Goal: Transaction & Acquisition: Purchase product/service

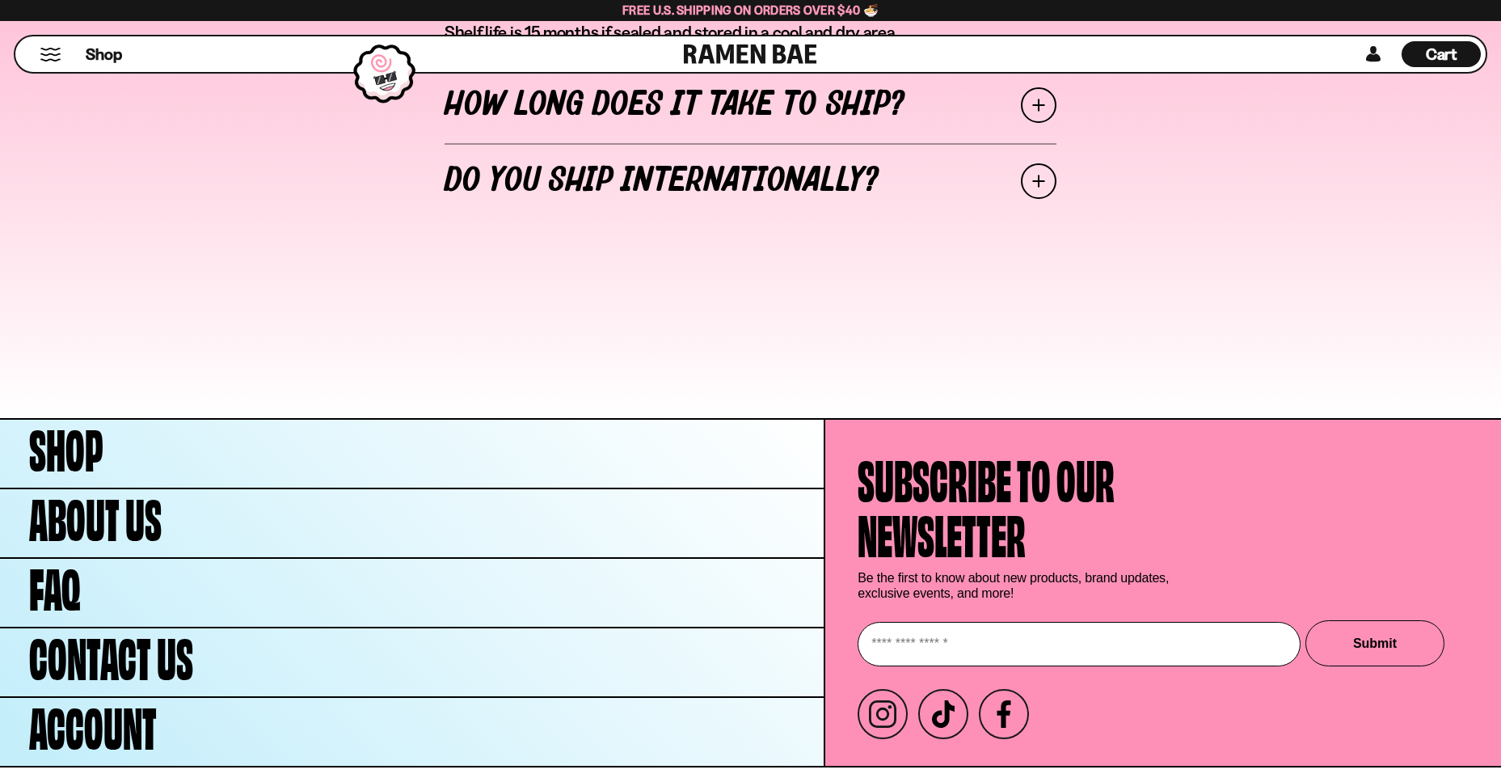
scroll to position [6250, 0]
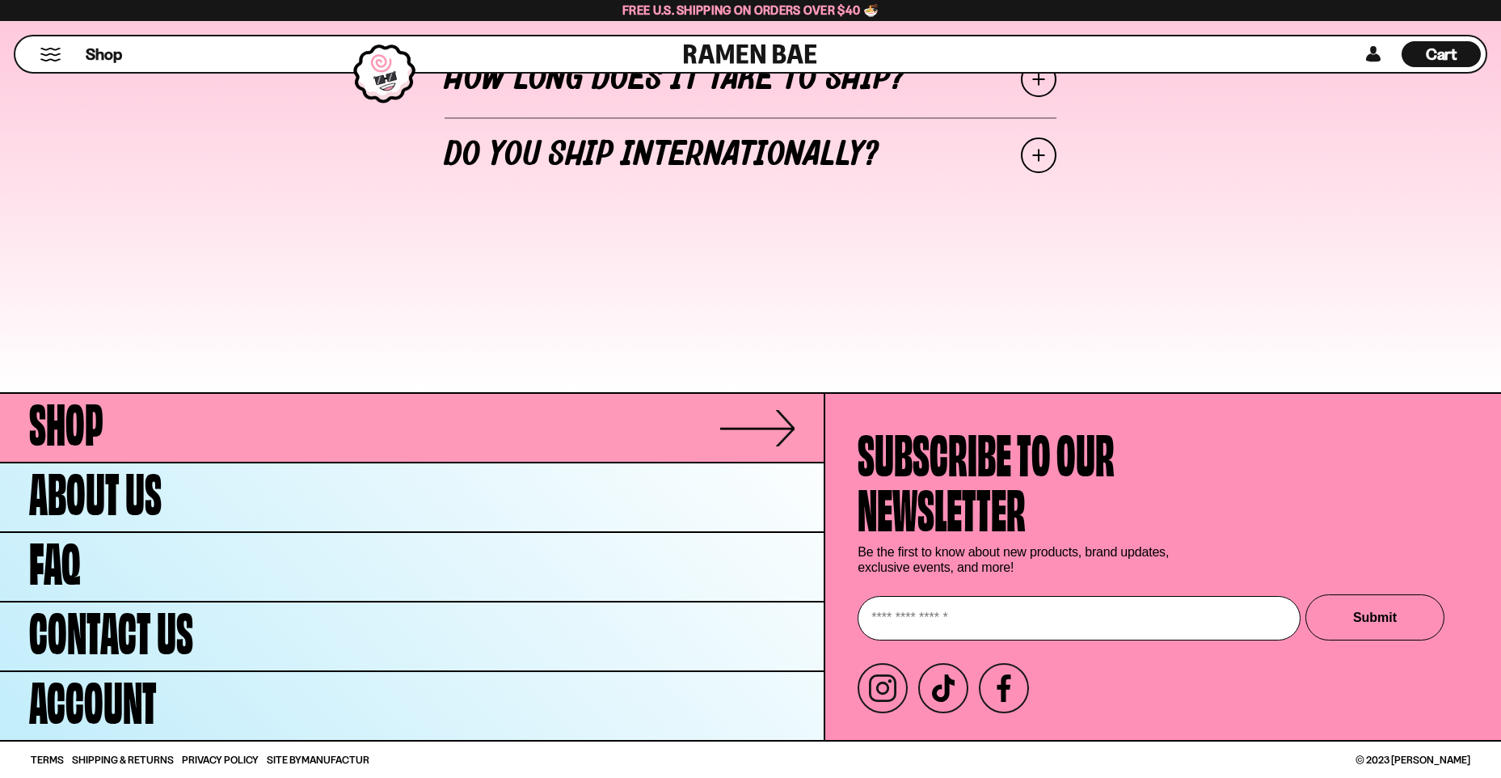
click at [82, 423] on span "Shop" at bounding box center [66, 419] width 74 height 55
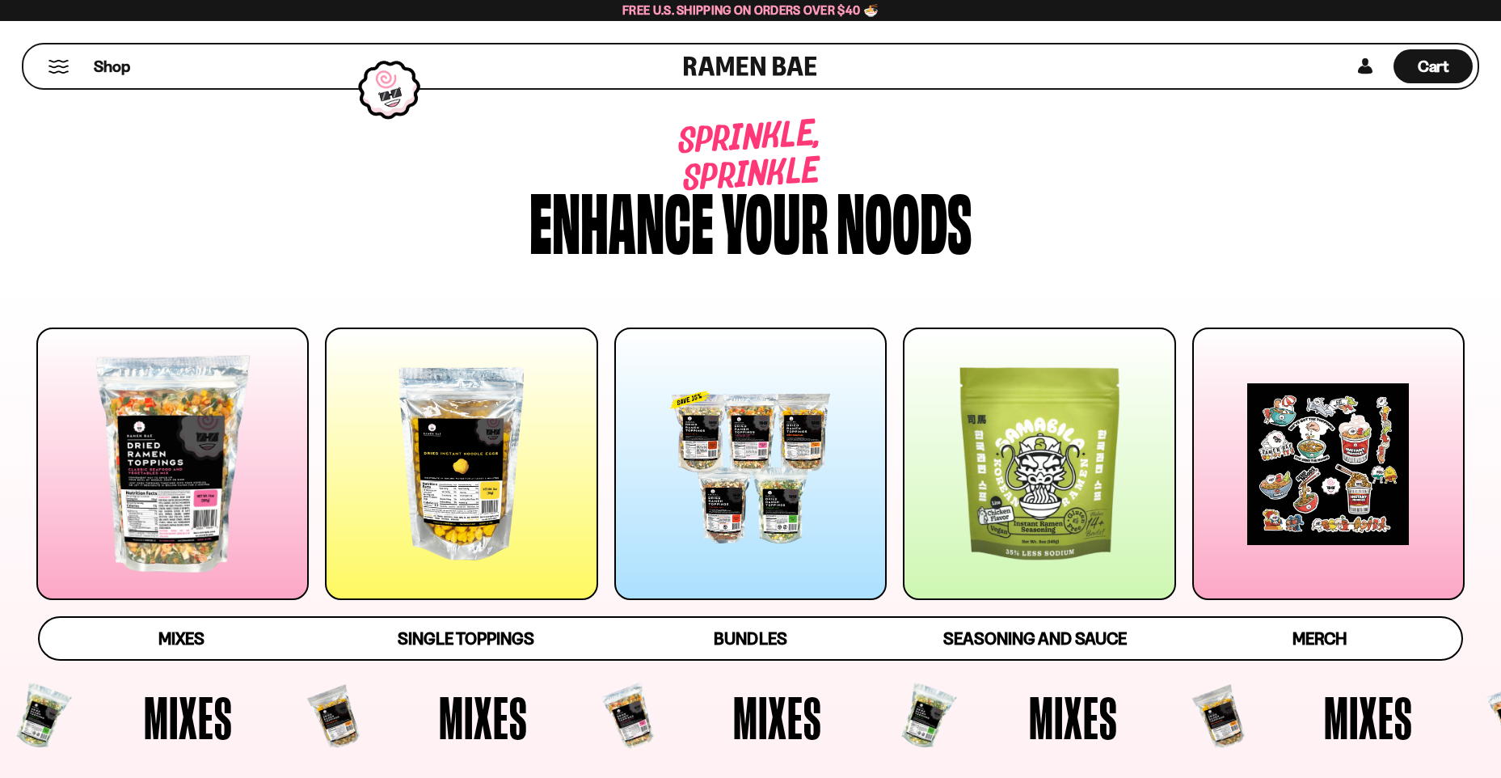
click at [179, 479] on div at bounding box center [172, 463] width 272 height 272
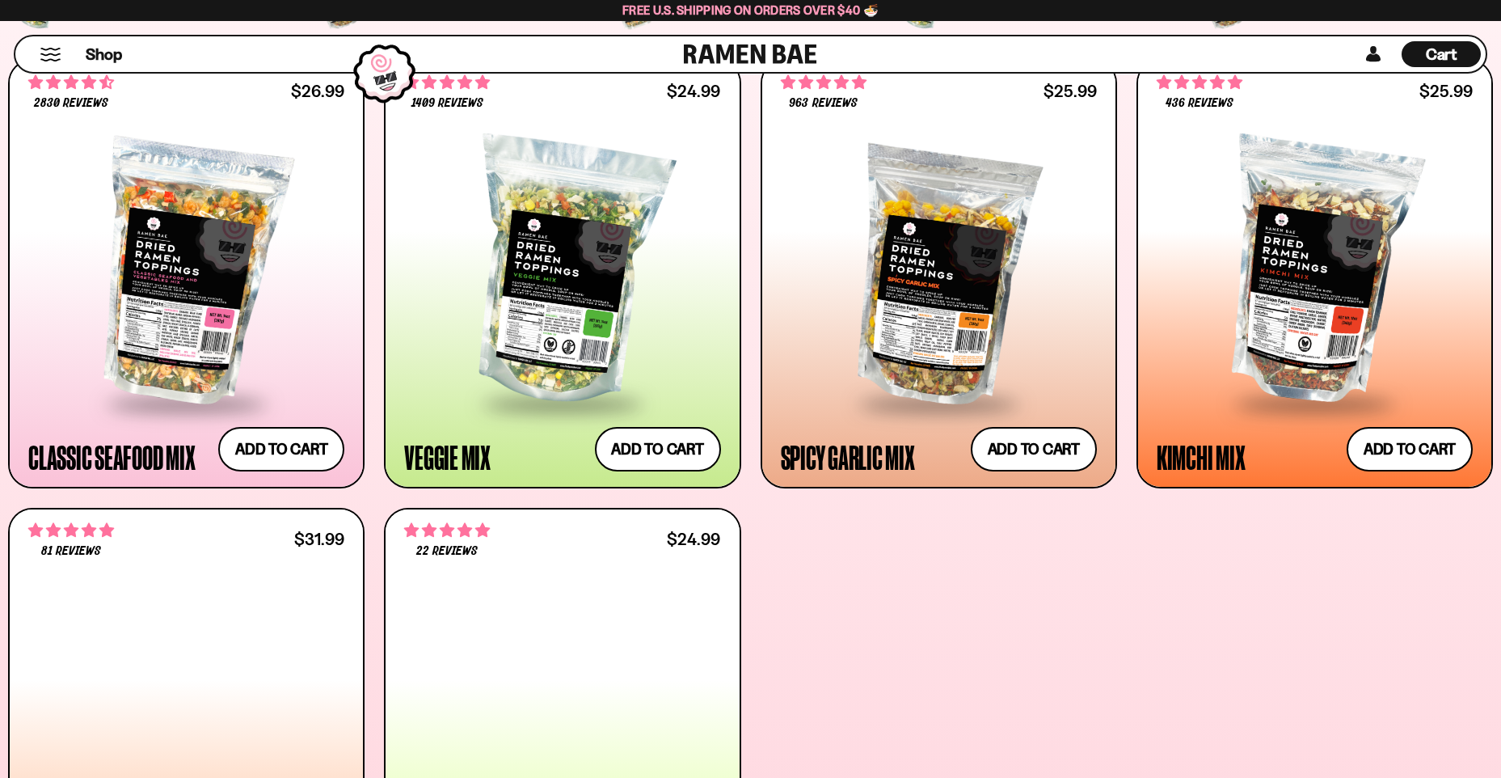
scroll to position [761, 0]
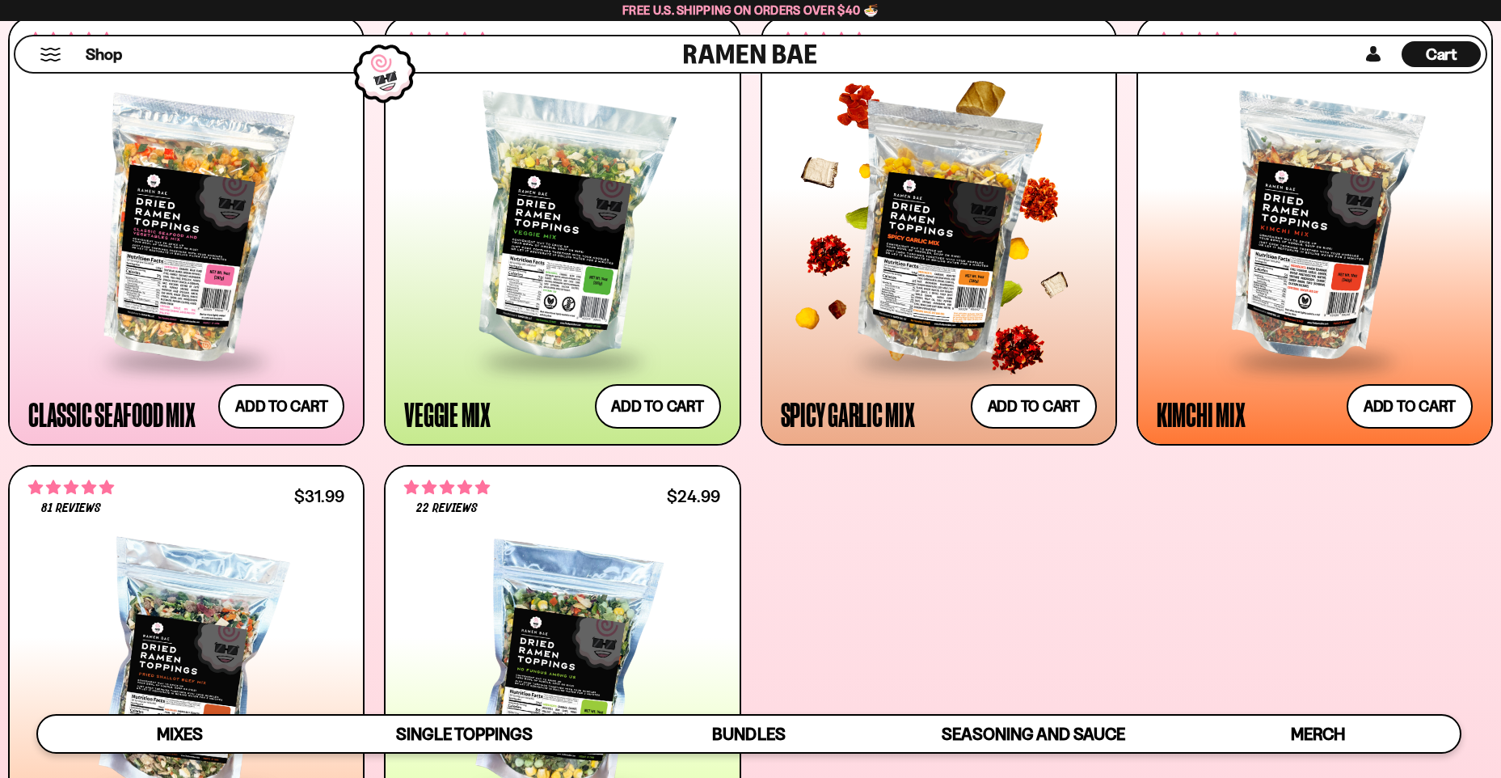
click at [932, 286] on div at bounding box center [939, 229] width 316 height 259
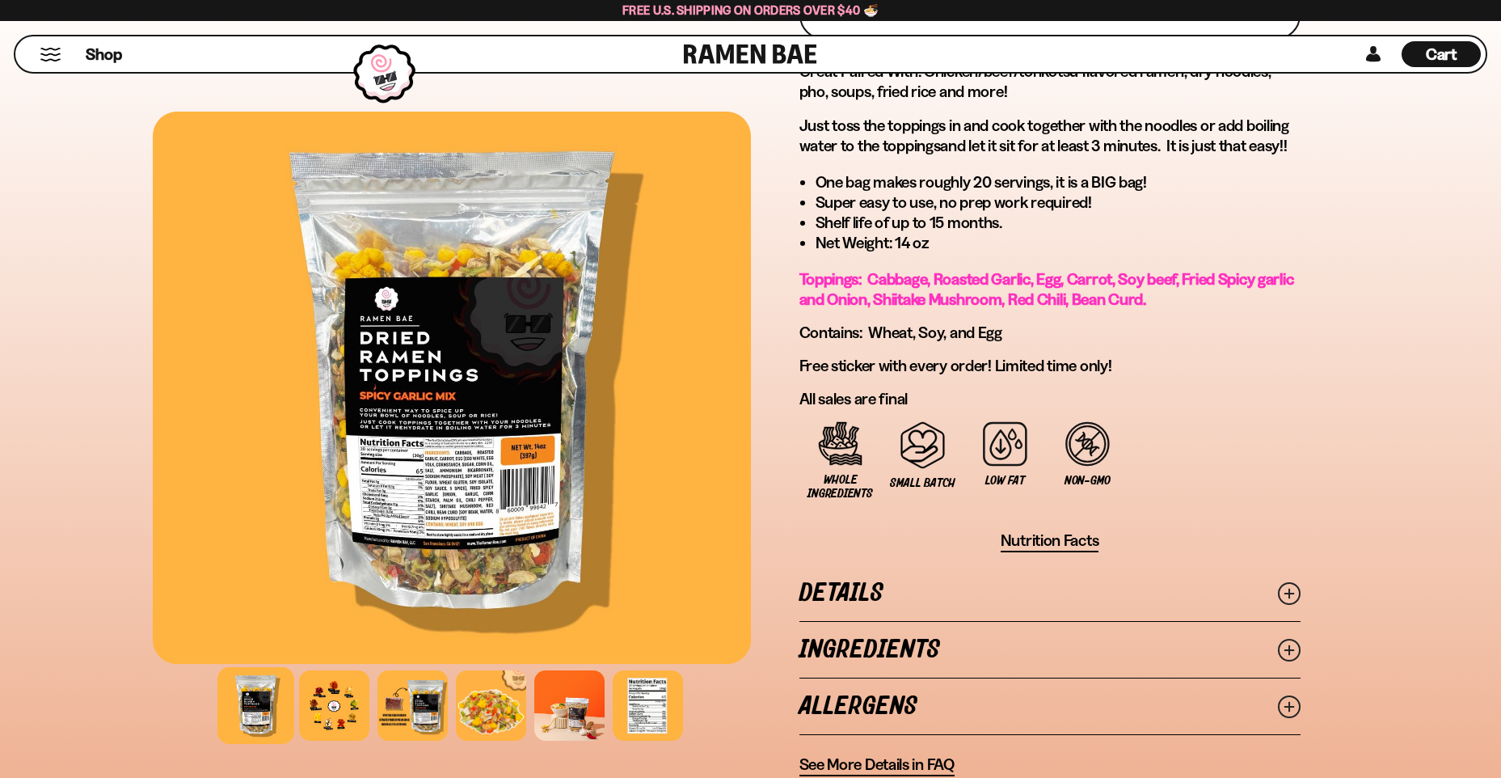
scroll to position [970, 0]
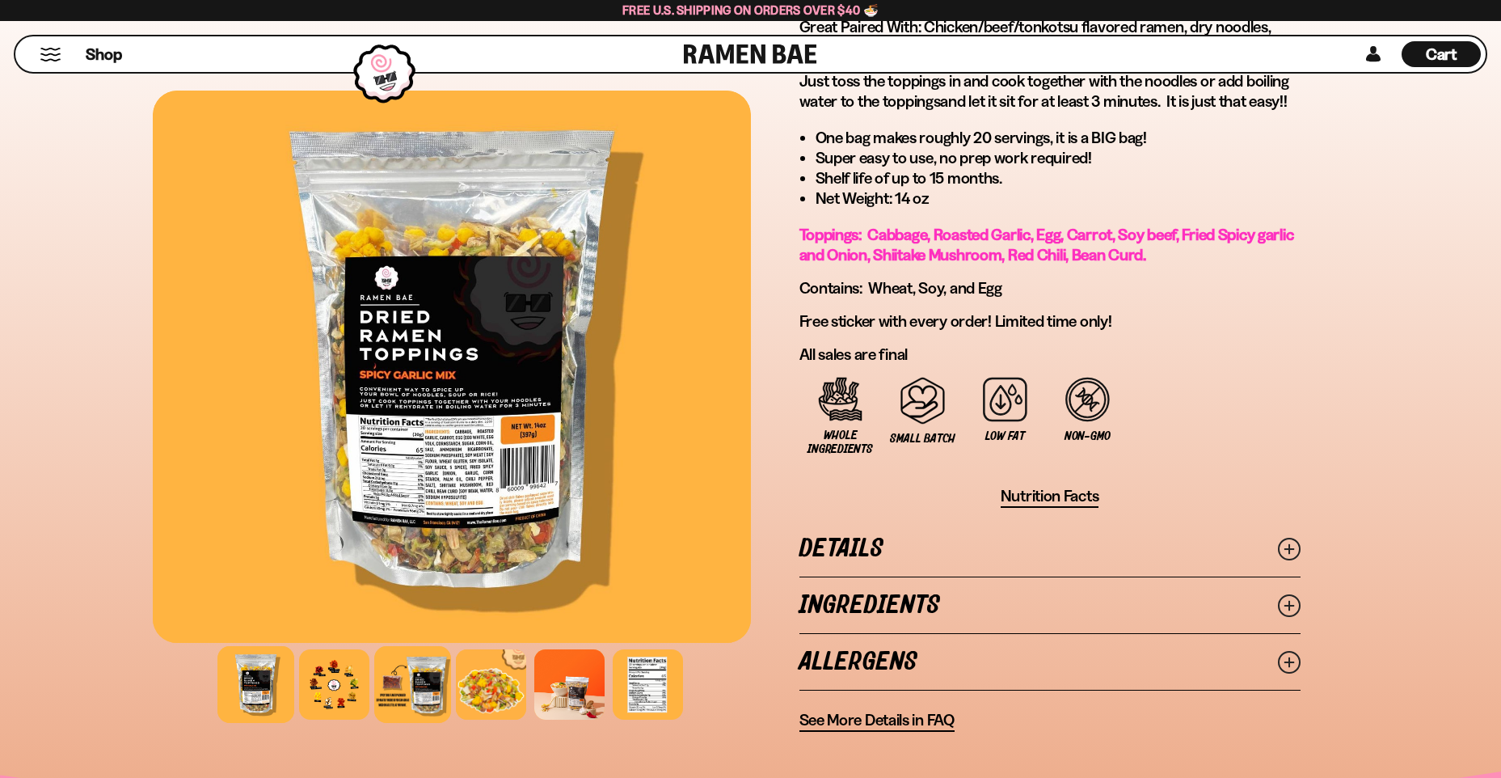
click at [421, 681] on div at bounding box center [412, 684] width 77 height 77
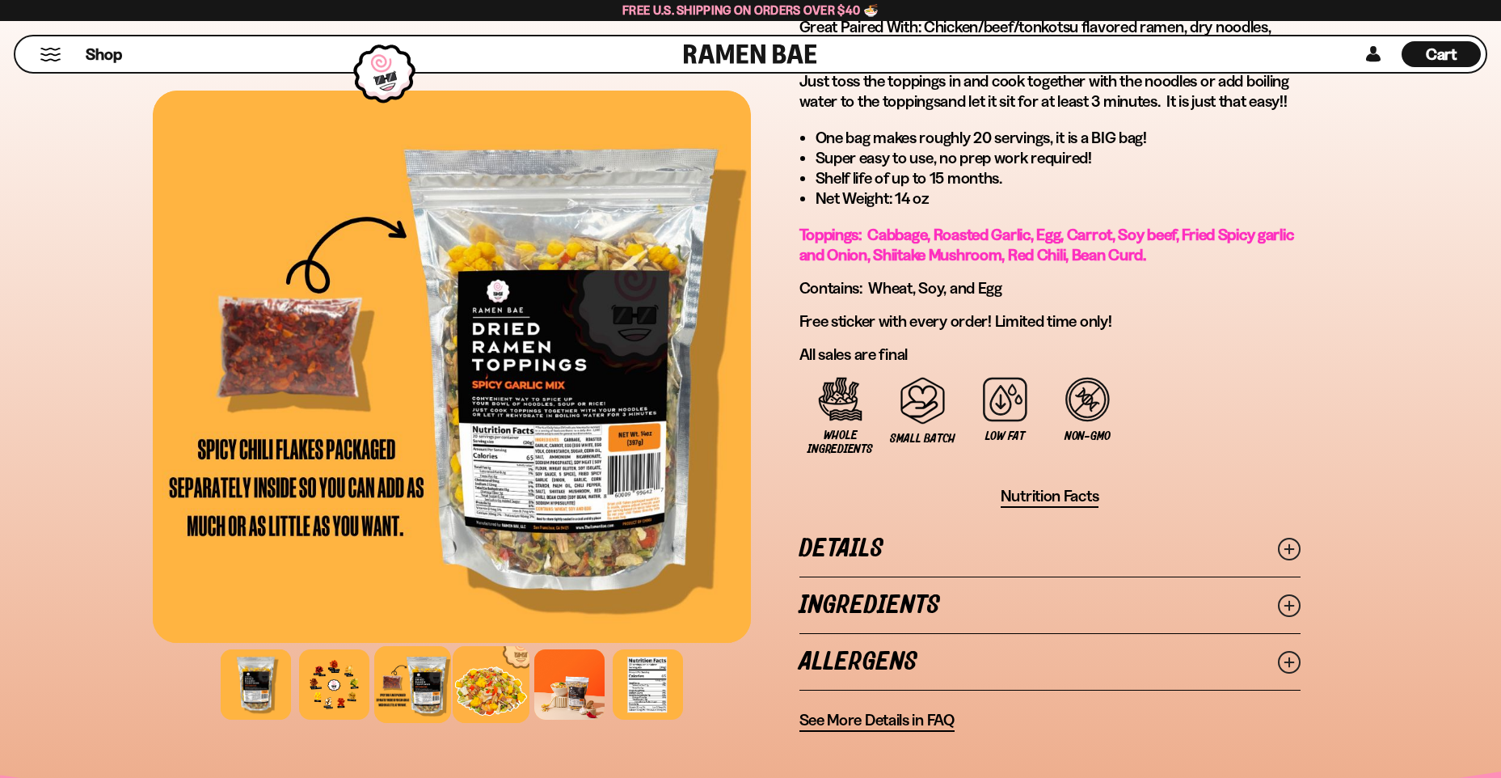
click at [485, 689] on div at bounding box center [491, 684] width 77 height 77
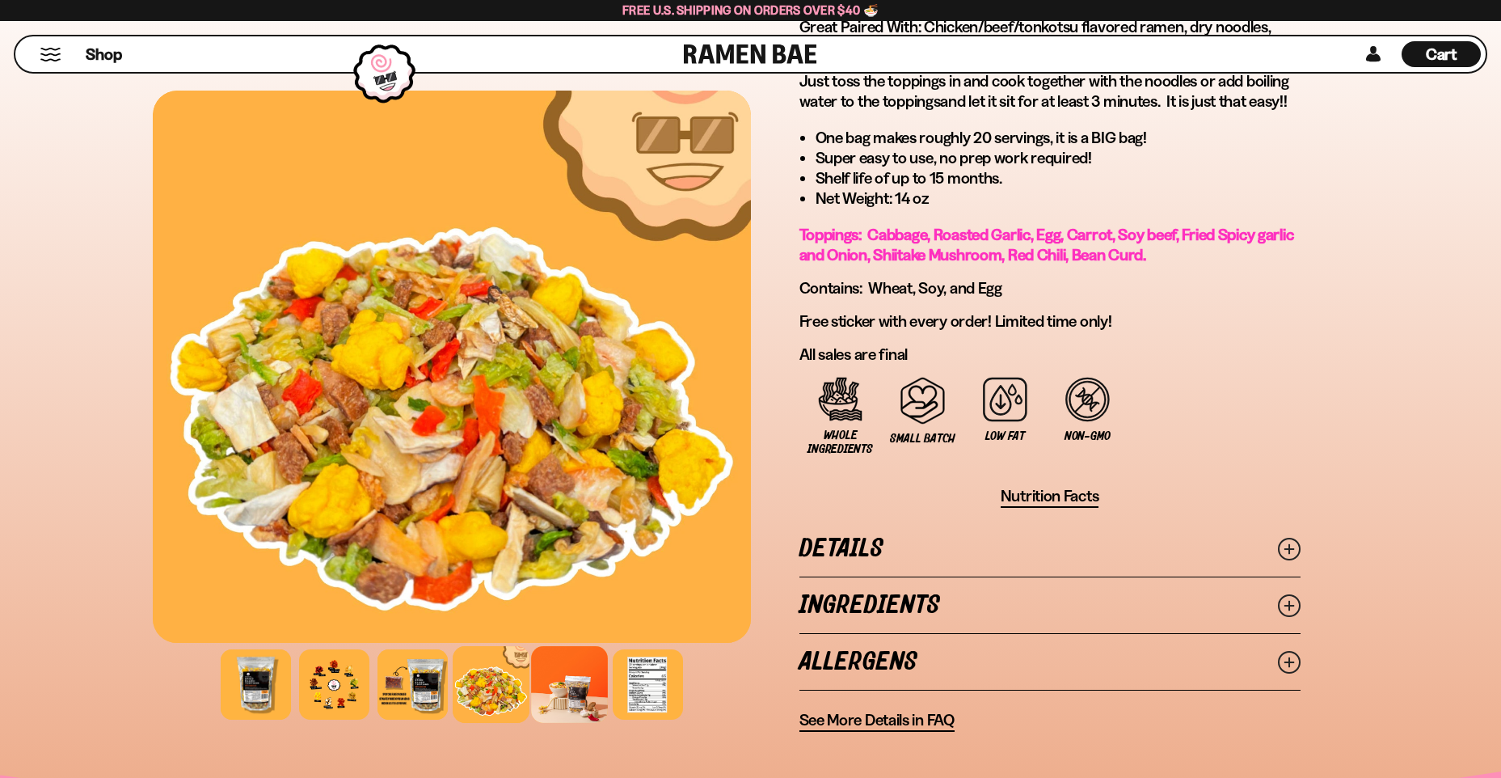
click at [567, 676] on div at bounding box center [569, 684] width 77 height 77
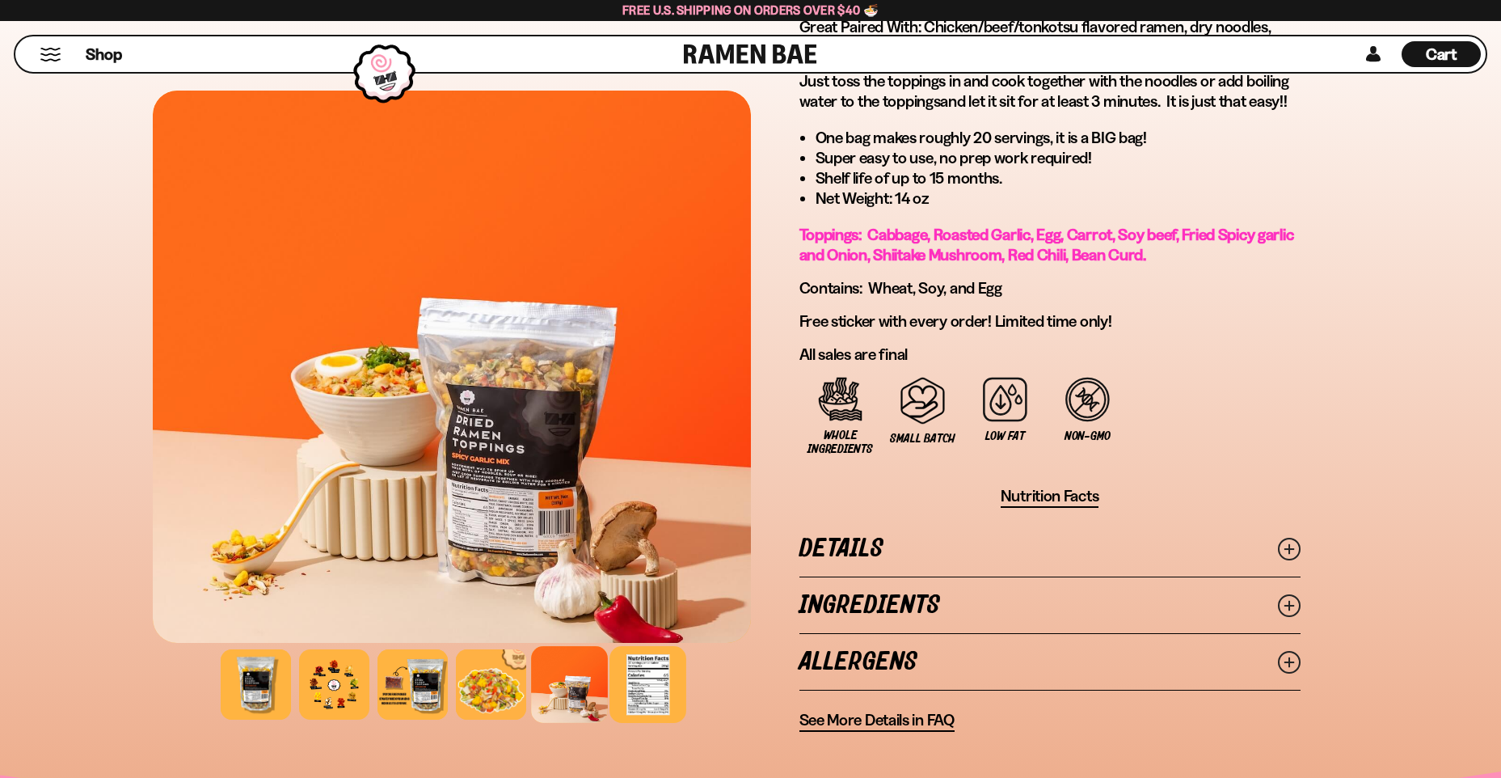
click at [646, 676] on div at bounding box center [647, 684] width 77 height 77
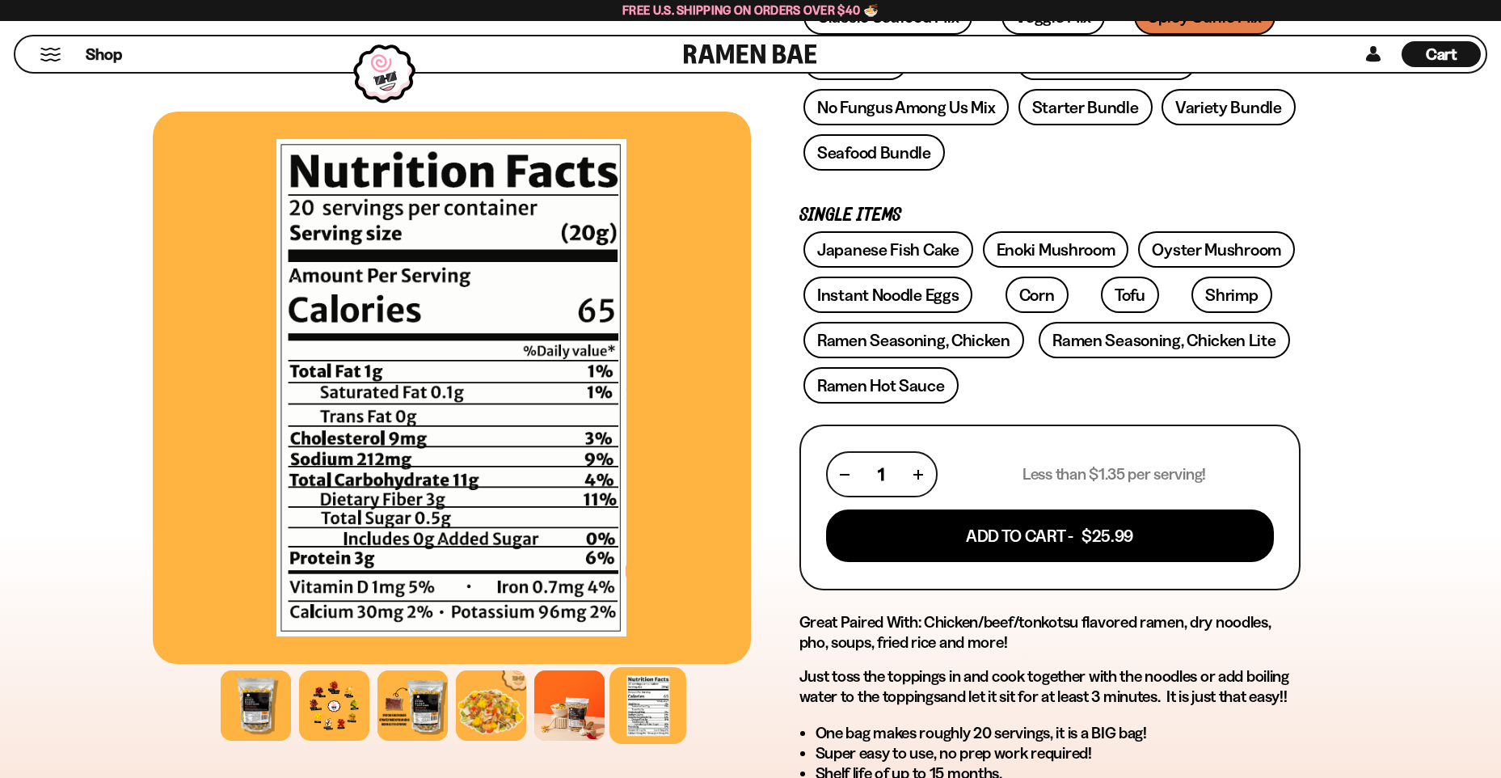
scroll to position [81, 0]
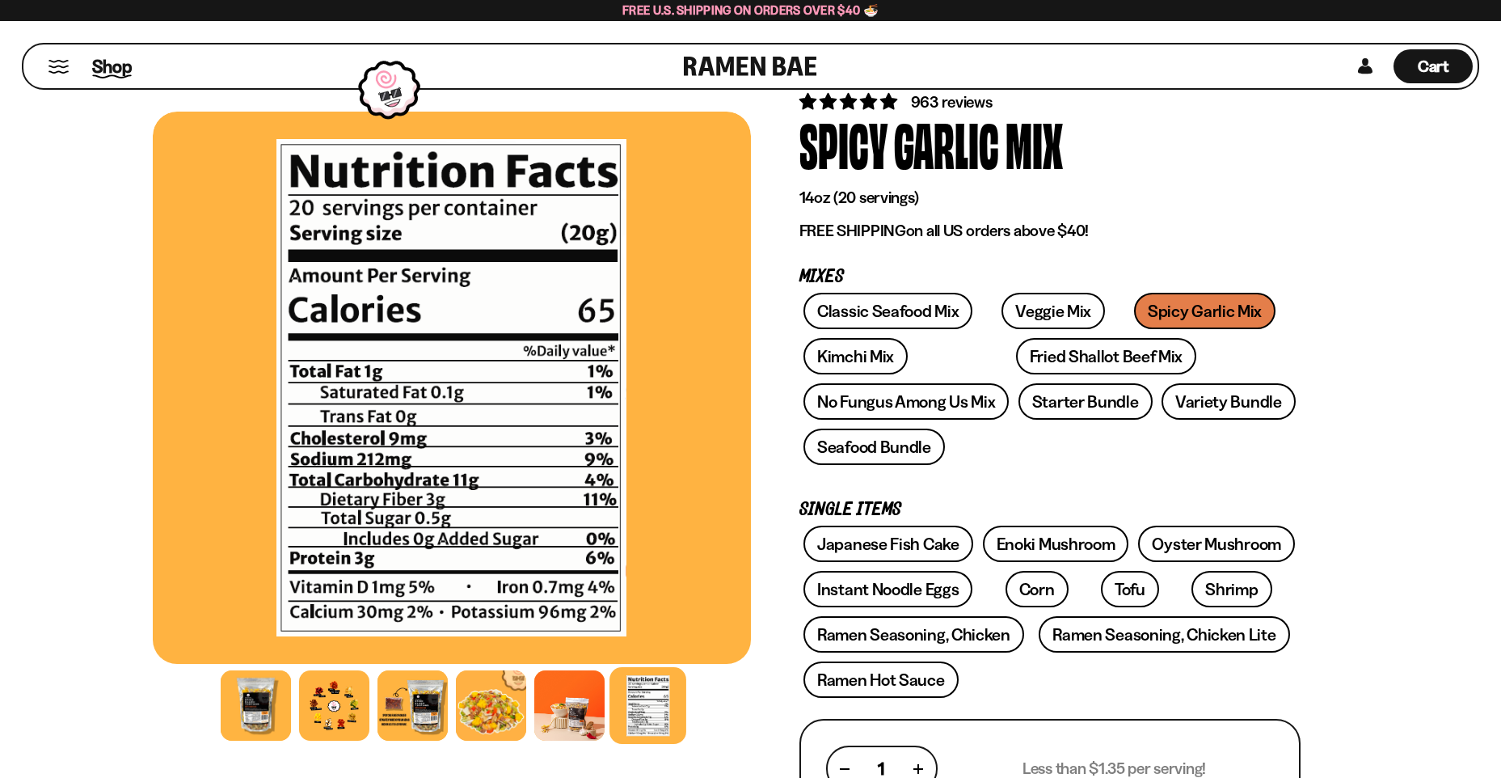
click at [114, 67] on span "Shop" at bounding box center [112, 66] width 40 height 24
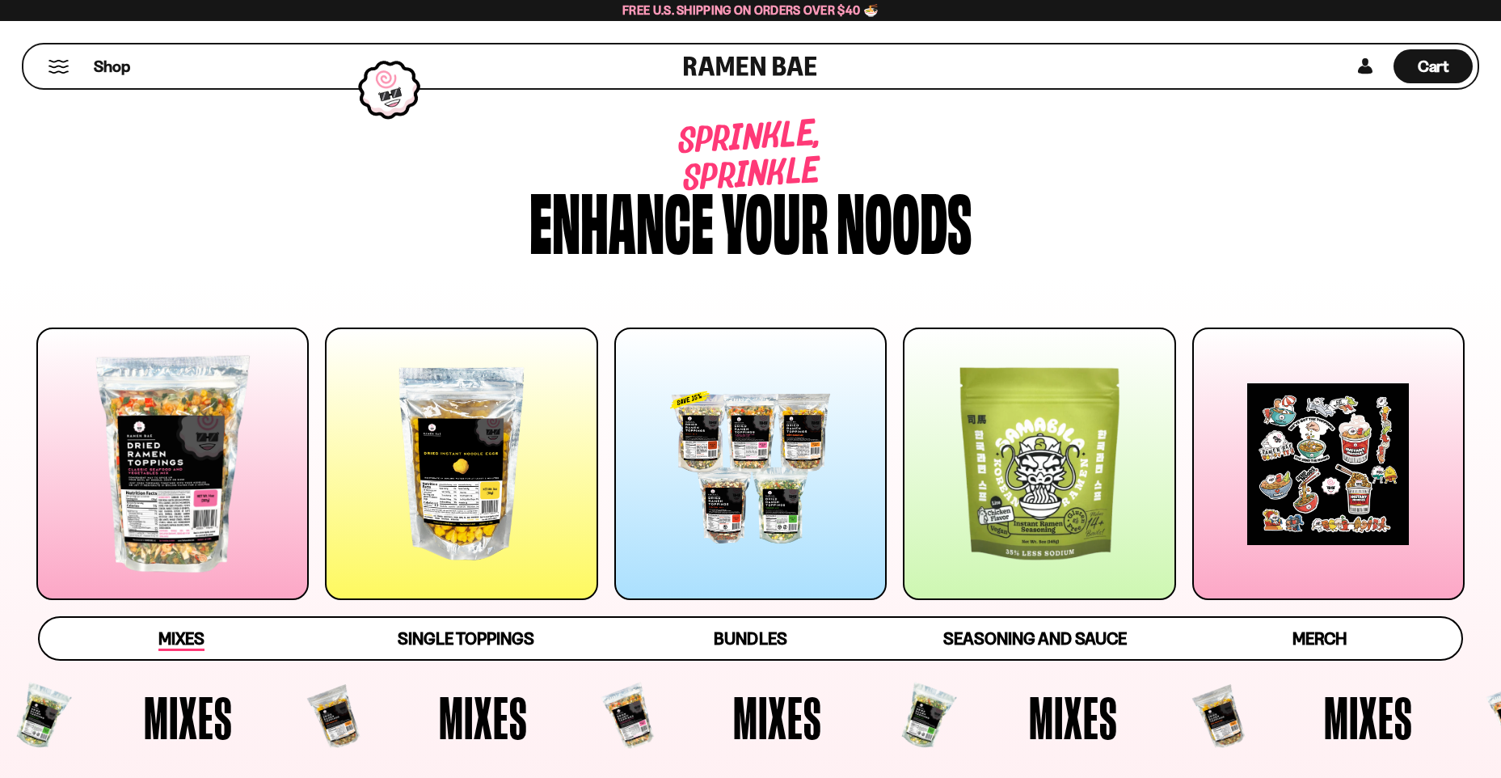
click at [176, 630] on span "Mixes" at bounding box center [181, 639] width 46 height 23
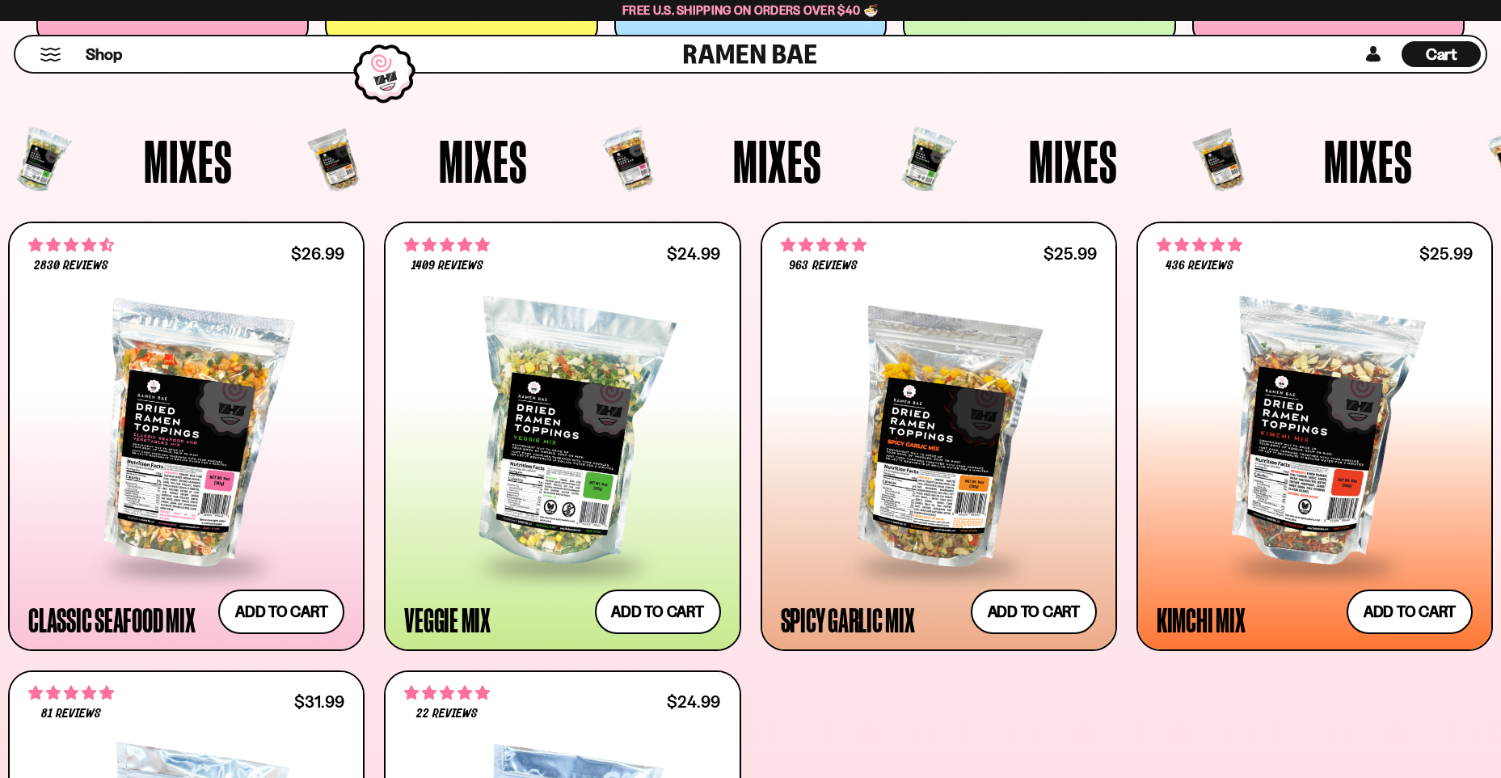
scroll to position [519, 0]
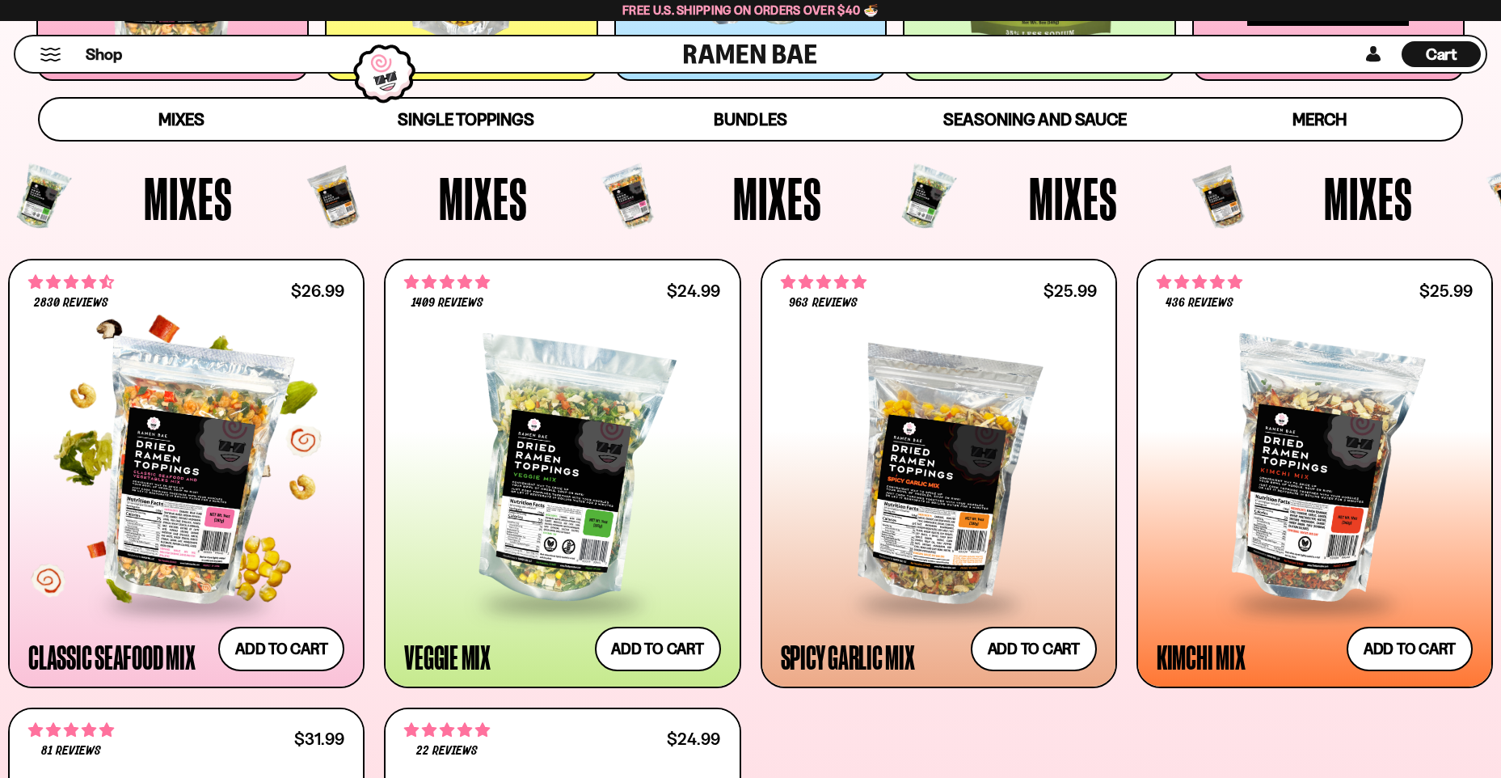
click at [205, 483] on div at bounding box center [186, 472] width 316 height 259
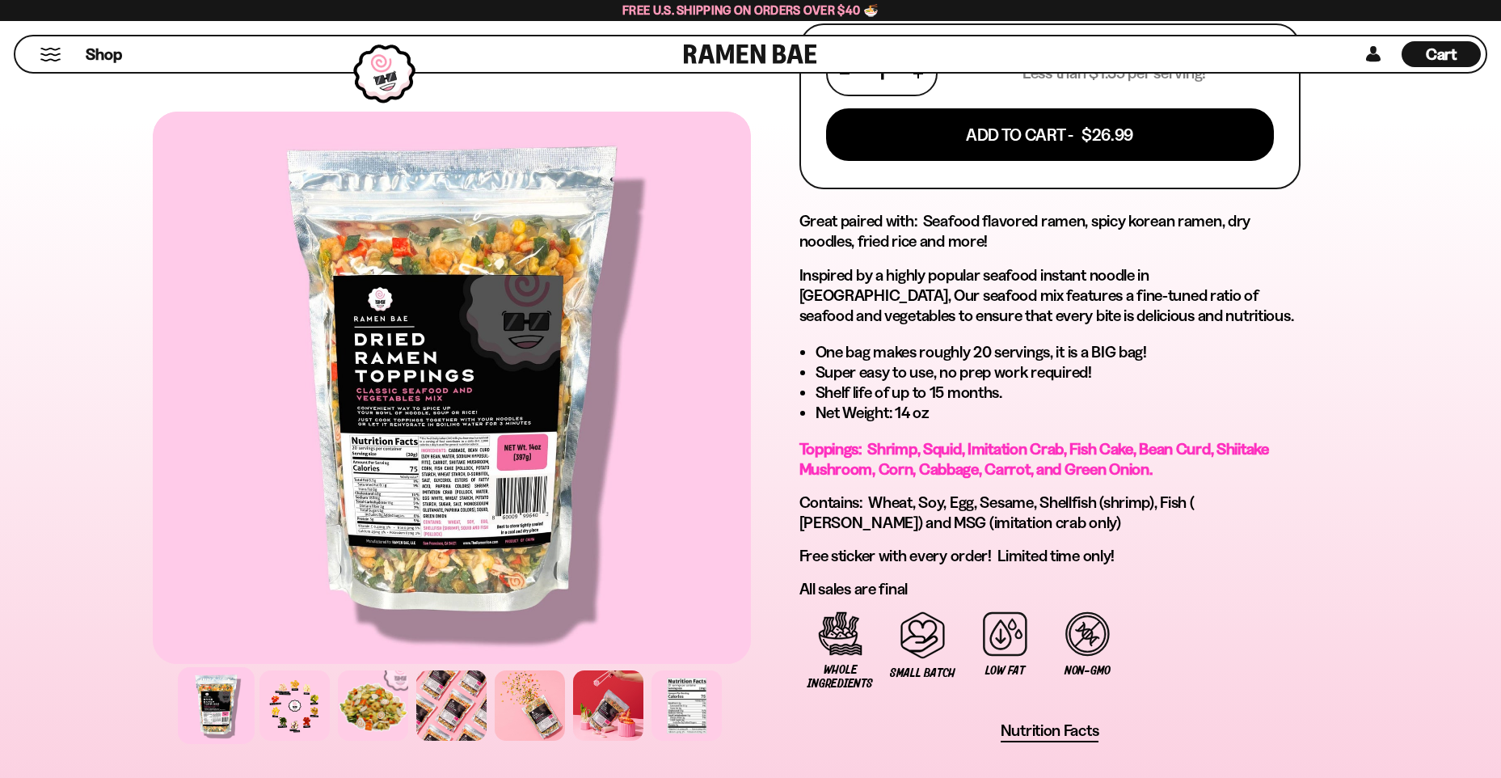
scroll to position [727, 0]
